Goal: Obtain resource: Obtain resource

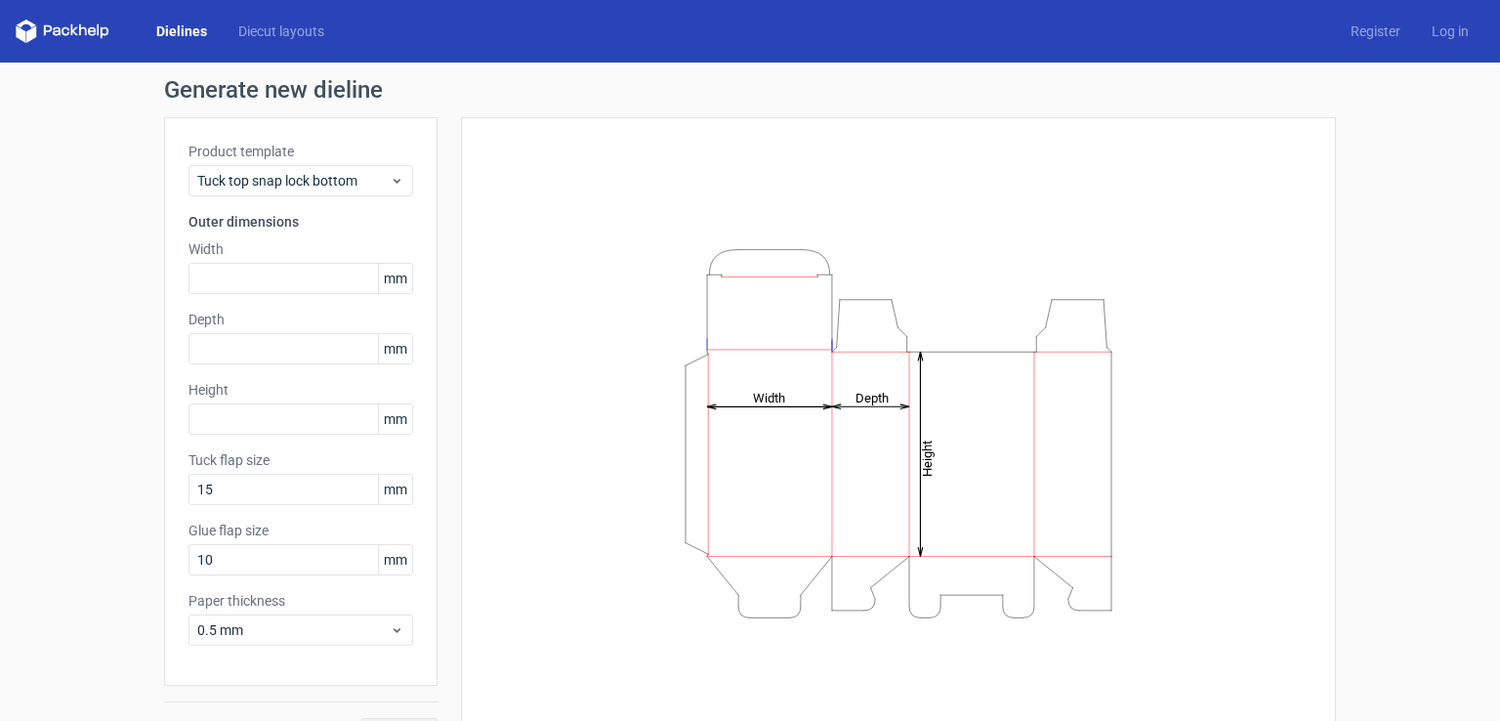
click at [82, 44] on div "Dielines Diecut layouts Register Log in" at bounding box center [750, 31] width 1500 height 62
click at [76, 20] on icon at bounding box center [63, 31] width 94 height 23
click at [78, 28] on icon at bounding box center [63, 31] width 94 height 23
drag, startPoint x: 182, startPoint y: 44, endPoint x: 176, endPoint y: 34, distance: 11.4
click at [176, 34] on div "Dielines Diecut layouts Register Log in" at bounding box center [750, 31] width 1500 height 62
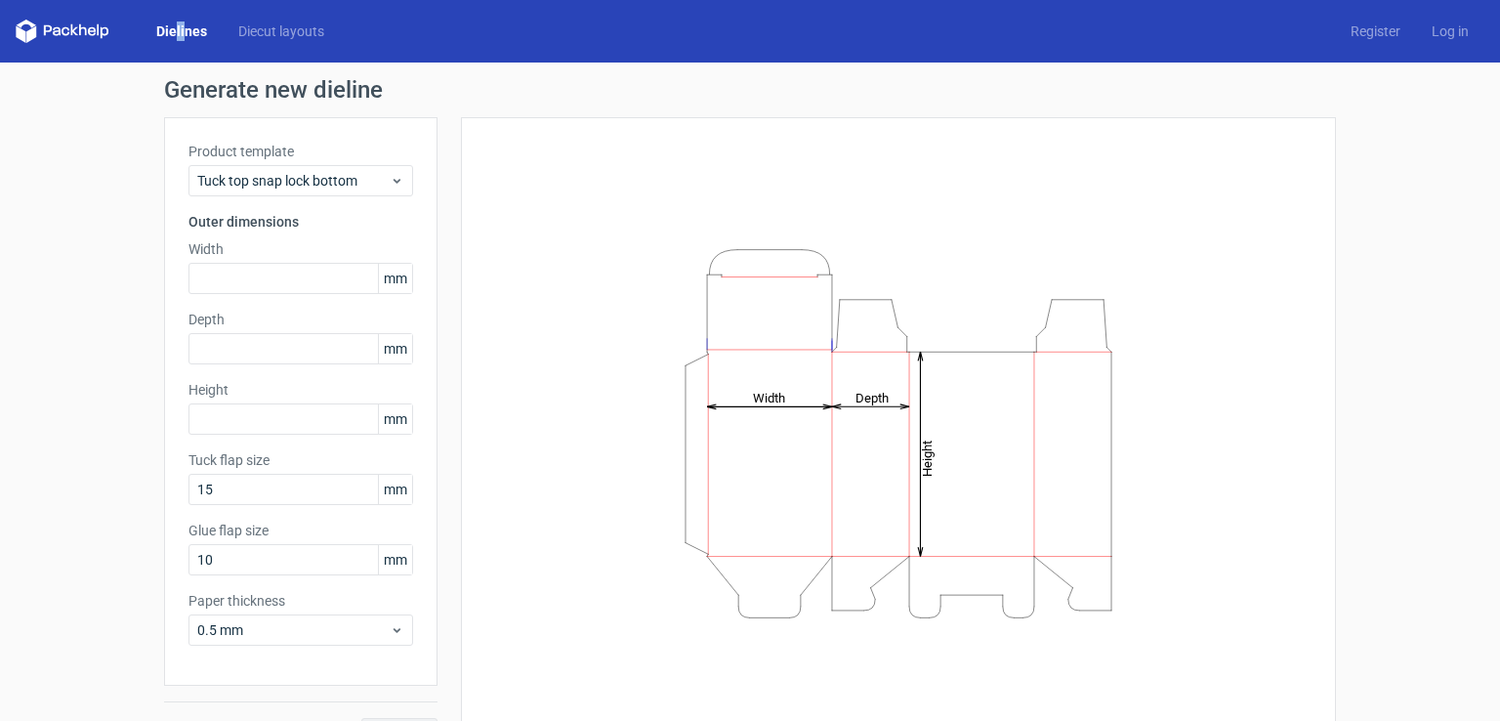
click at [176, 34] on link "Dielines" at bounding box center [182, 31] width 82 height 20
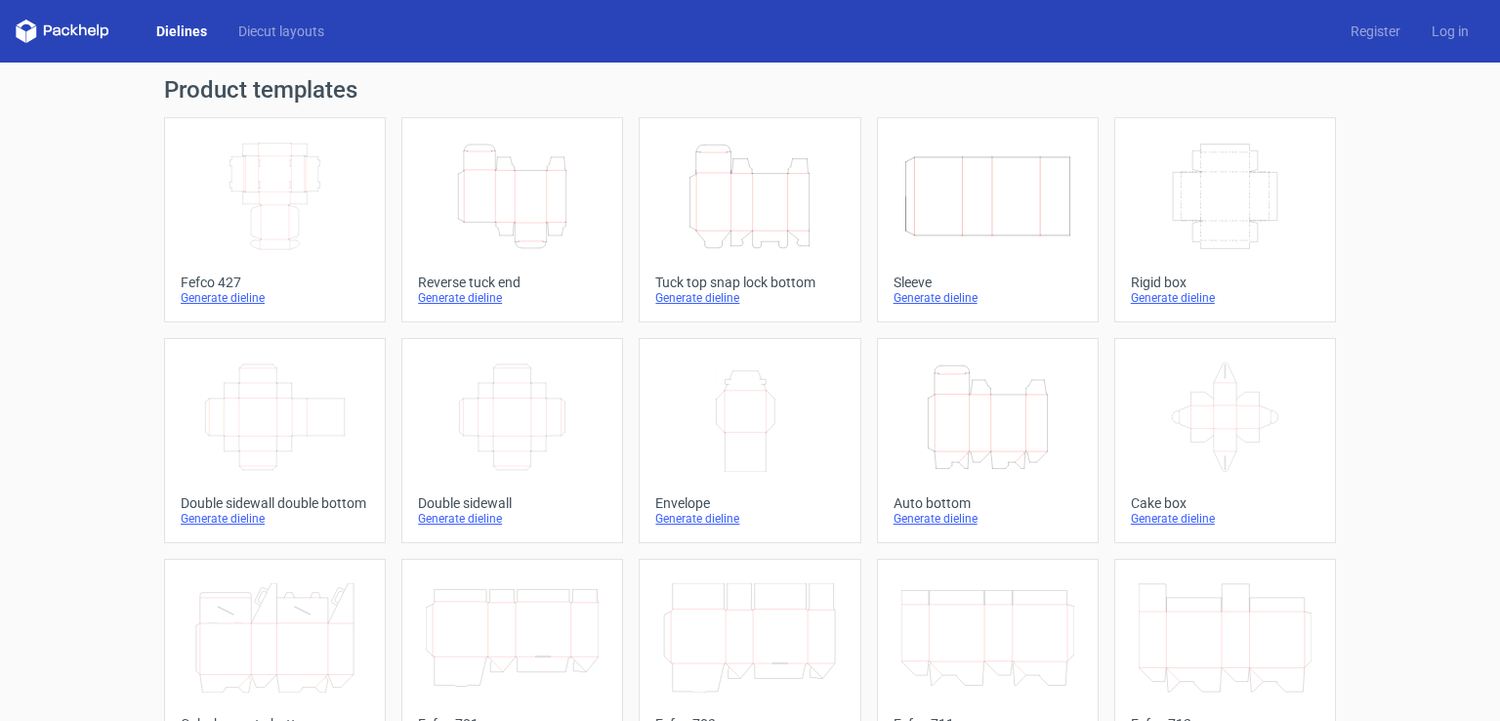
click at [418, 298] on div "Generate dieline" at bounding box center [512, 298] width 188 height 16
